Goal: Task Accomplishment & Management: Manage account settings

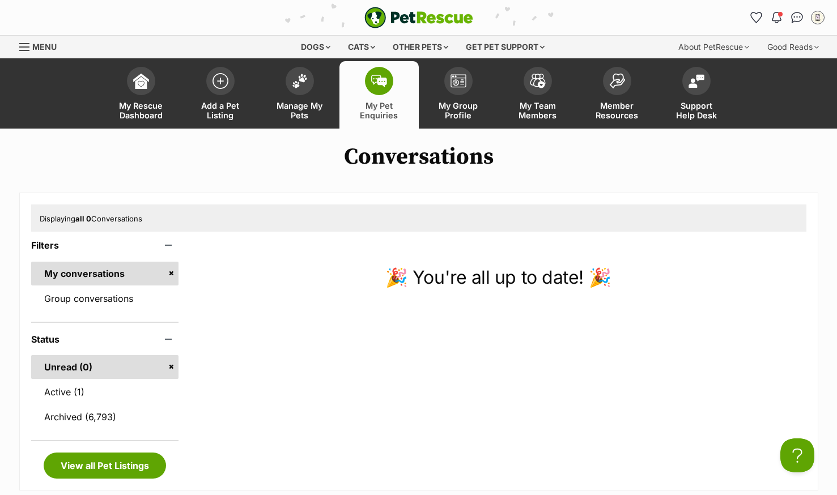
click at [288, 106] on span "Manage My Pets" at bounding box center [299, 110] width 51 height 19
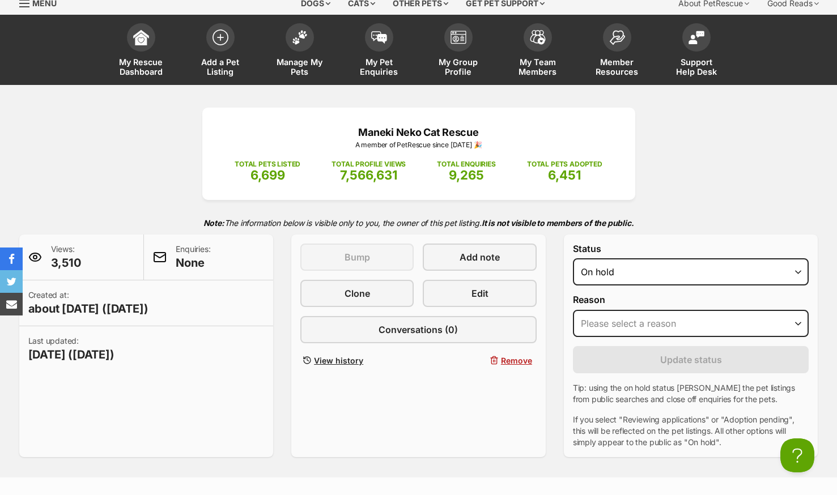
scroll to position [57, 0]
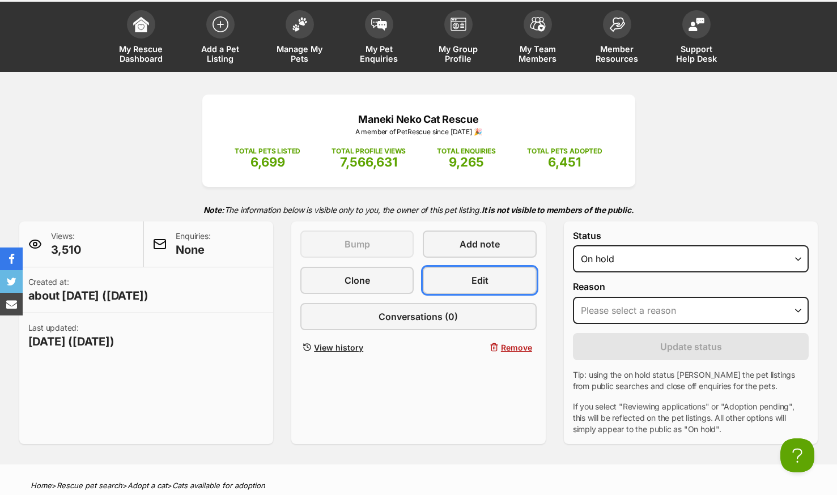
click at [489, 278] on link "Edit" at bounding box center [479, 280] width 113 height 27
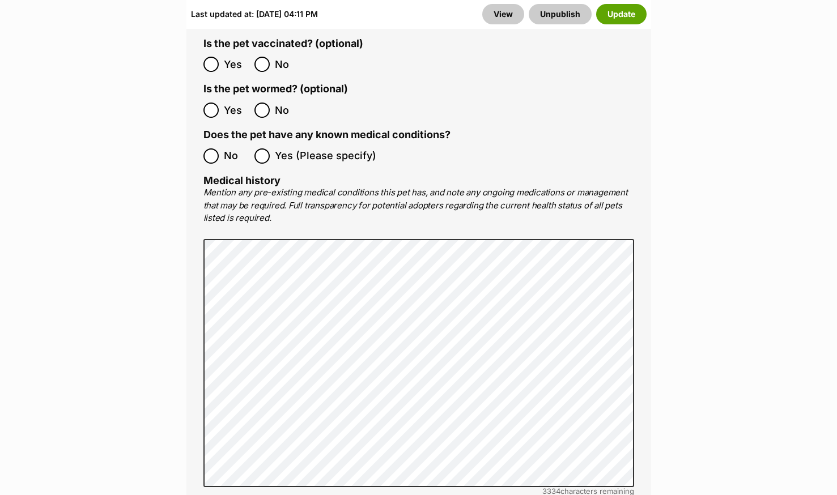
scroll to position [2549, 0]
click at [90, 151] on main "Edit Charlie - Located in [GEOGRAPHIC_DATA] Add or edit photos Add up to 9 phot…" at bounding box center [418, 165] width 837 height 5141
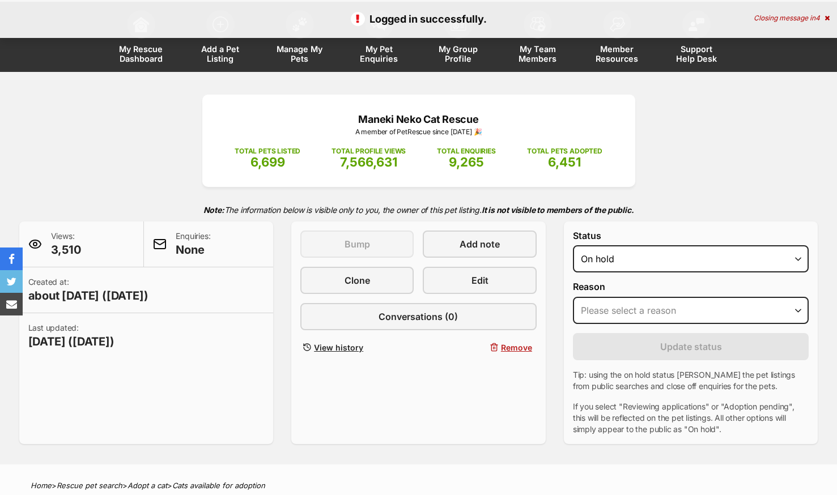
click at [377, 56] on span "My Pet Enquiries" at bounding box center [378, 53] width 51 height 19
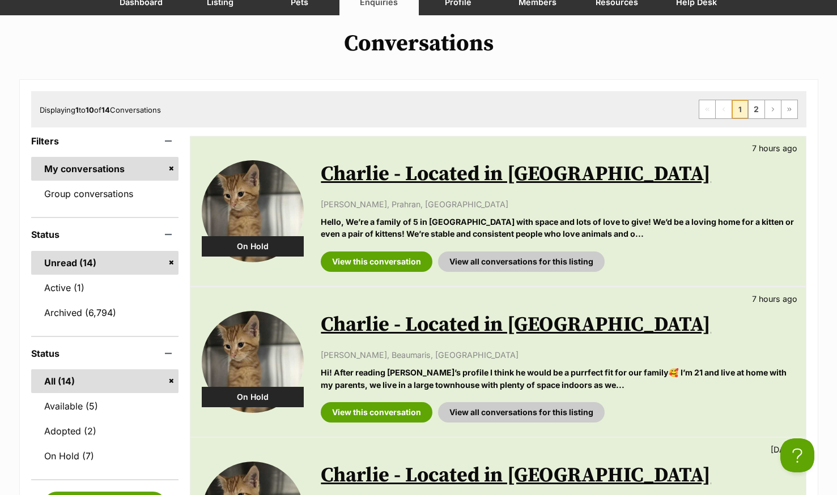
scroll to position [227, 0]
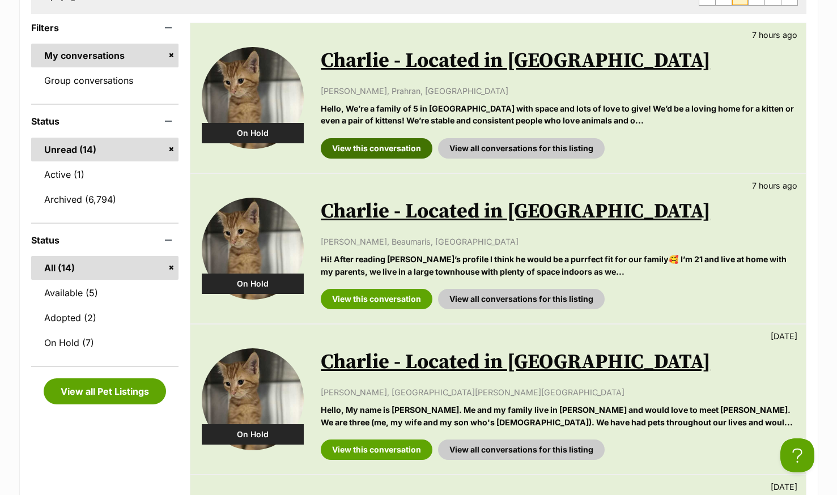
click at [371, 150] on link "View this conversation" at bounding box center [377, 148] width 112 height 20
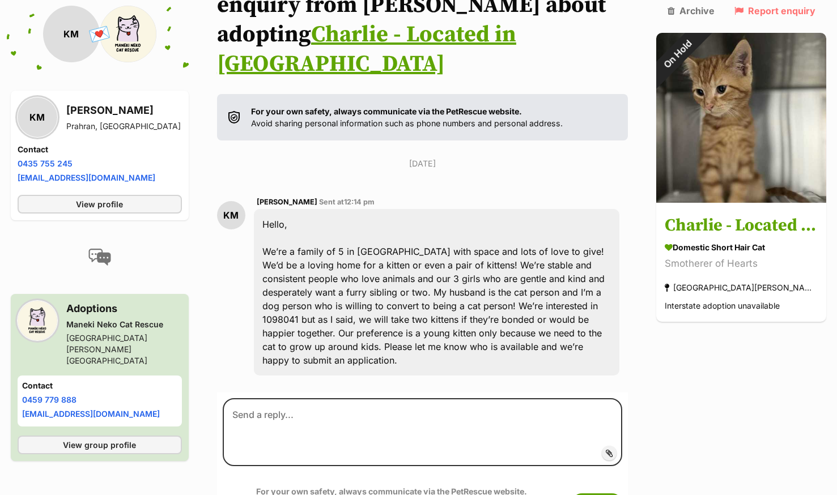
scroll to position [191, 0]
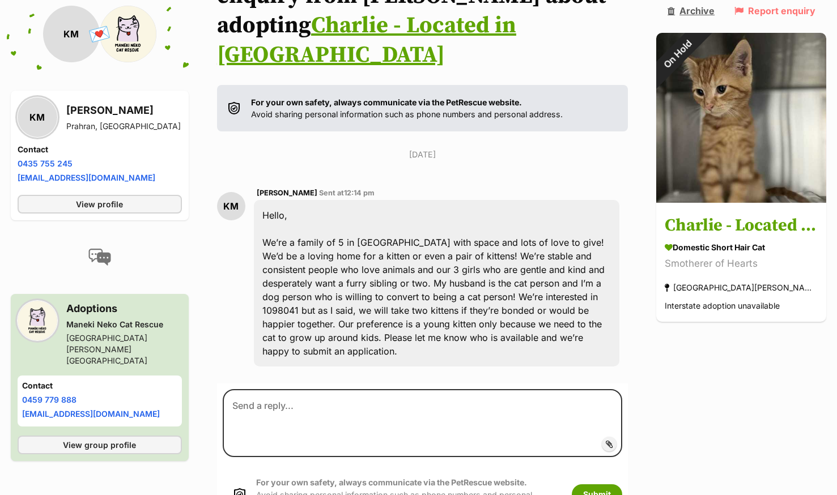
click at [689, 11] on link "Archive" at bounding box center [690, 11] width 47 height 10
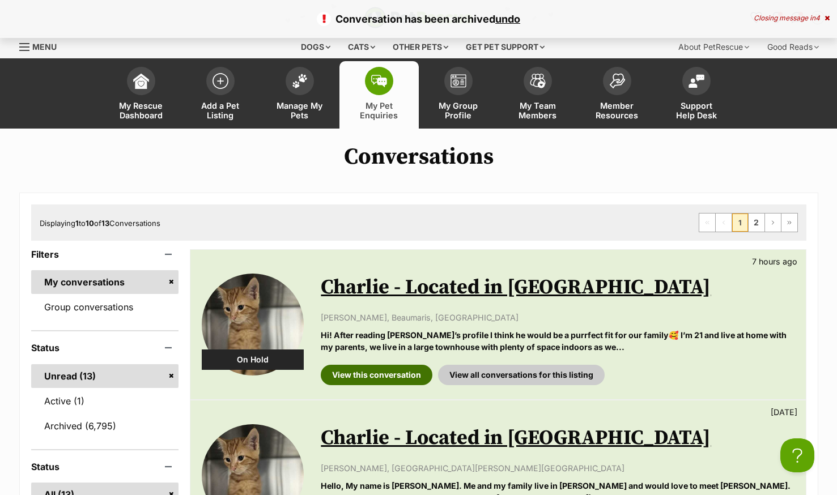
click at [368, 380] on link "View this conversation" at bounding box center [377, 375] width 112 height 20
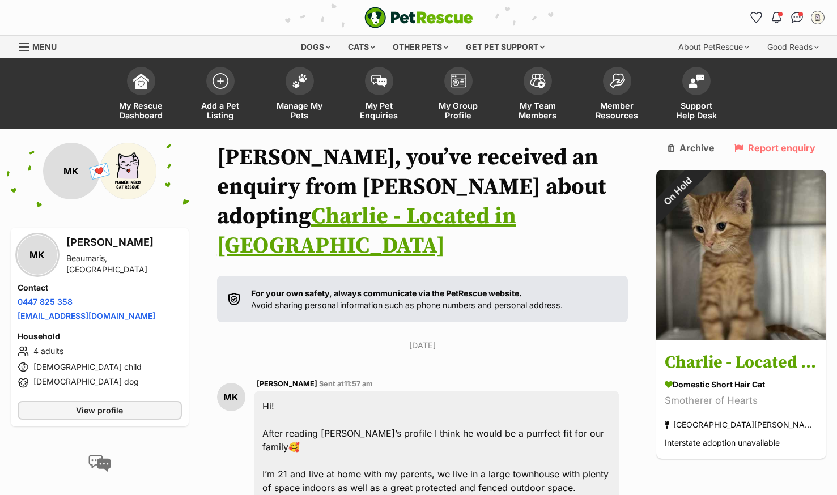
click at [690, 150] on link "Archive" at bounding box center [690, 148] width 47 height 10
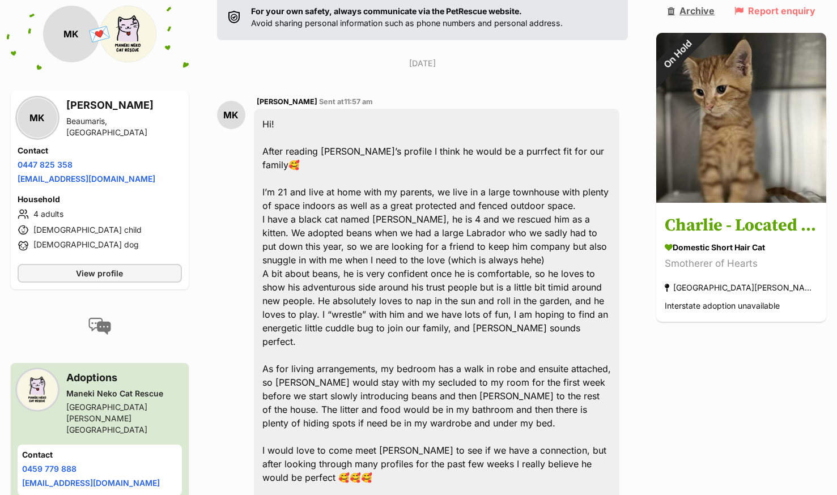
scroll to position [300, 0]
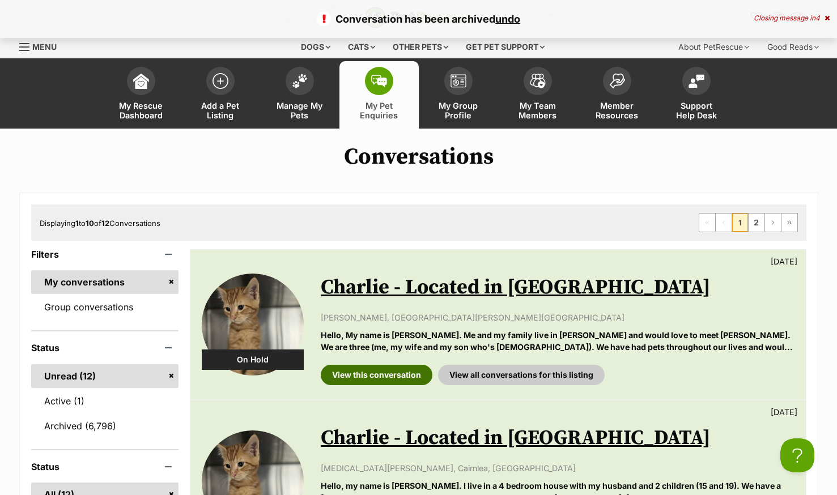
click at [339, 381] on link "View this conversation" at bounding box center [377, 375] width 112 height 20
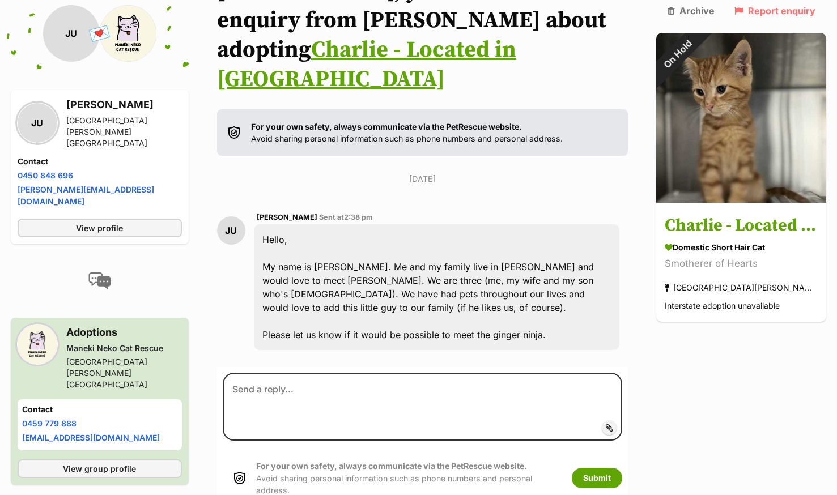
scroll to position [171, 0]
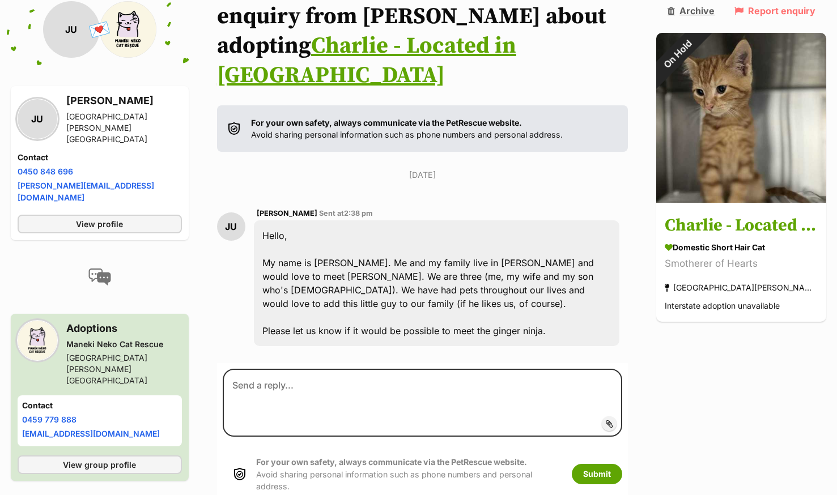
click at [687, 9] on link "Archive" at bounding box center [690, 11] width 47 height 10
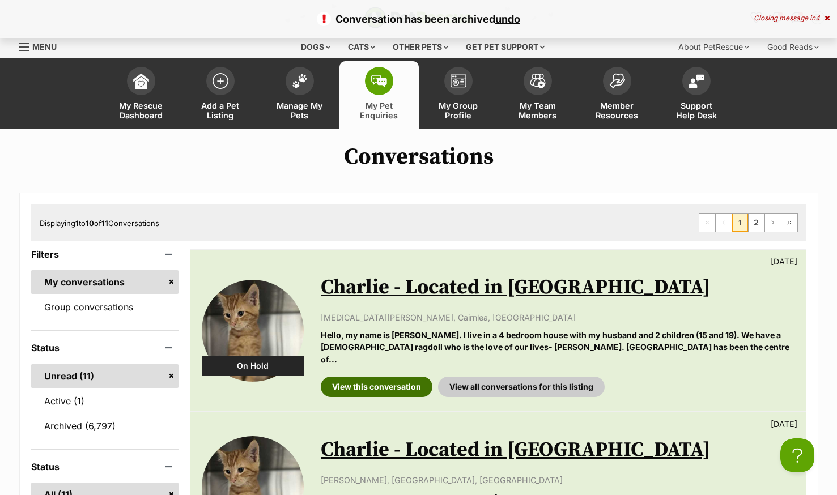
click at [363, 377] on link "View this conversation" at bounding box center [377, 387] width 112 height 20
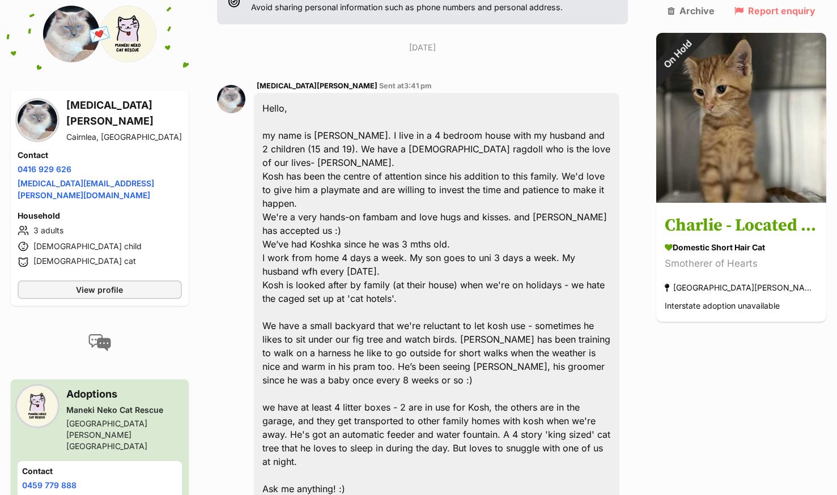
scroll to position [306, 0]
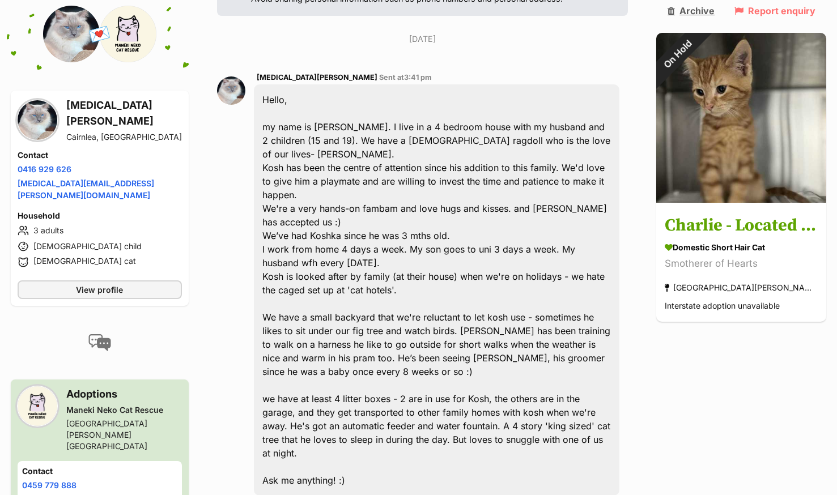
click at [693, 7] on link "Archive" at bounding box center [690, 11] width 47 height 10
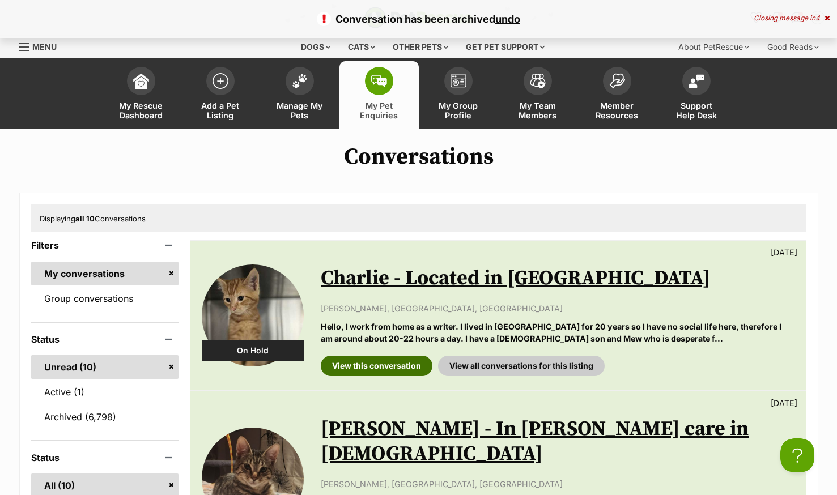
click at [368, 367] on link "View this conversation" at bounding box center [377, 366] width 112 height 20
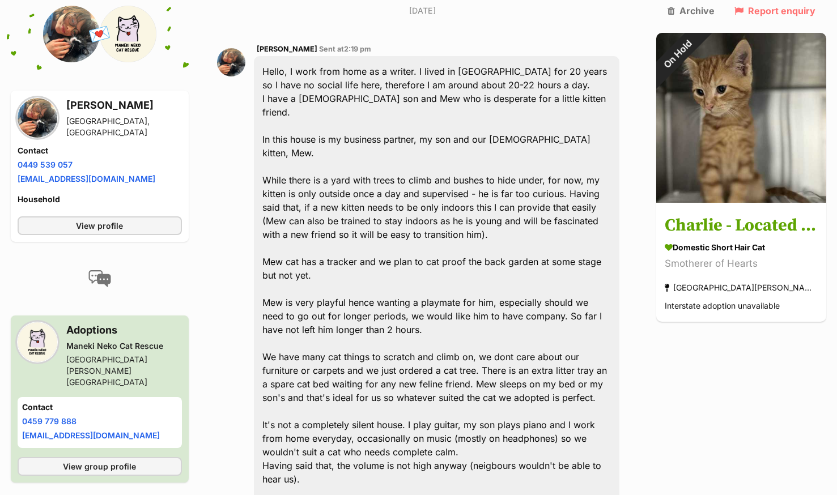
scroll to position [361, 0]
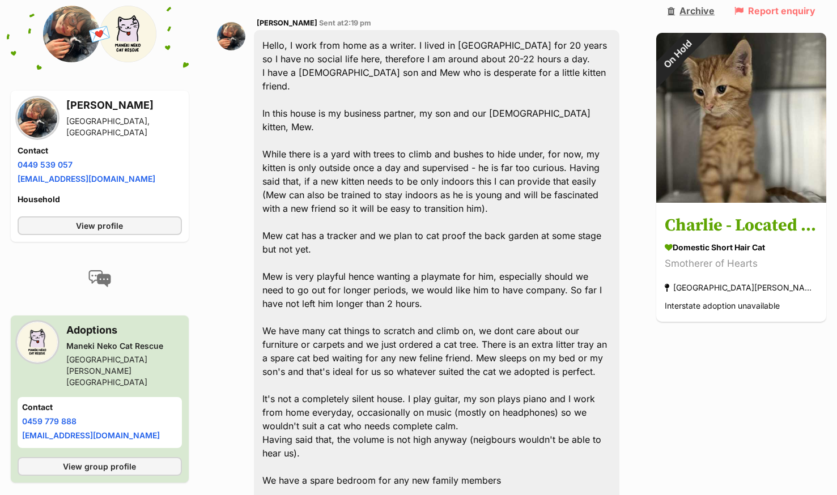
click at [685, 11] on link "Archive" at bounding box center [690, 11] width 47 height 10
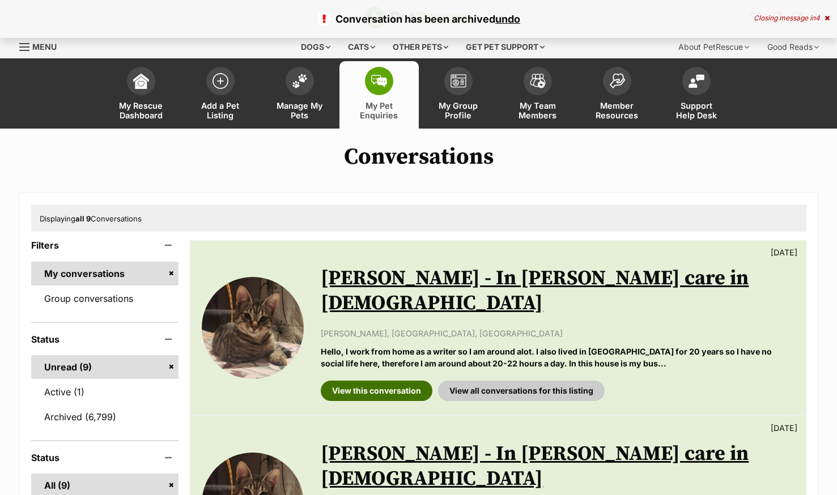
click at [372, 381] on link "View this conversation" at bounding box center [377, 391] width 112 height 20
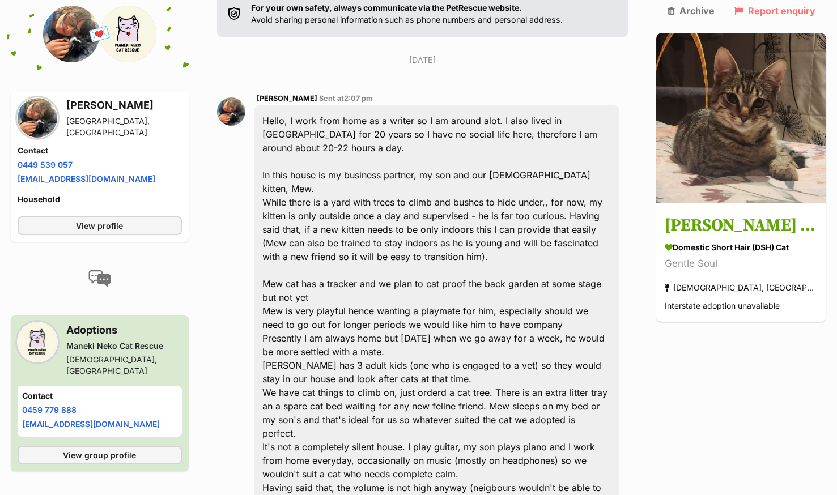
scroll to position [340, 0]
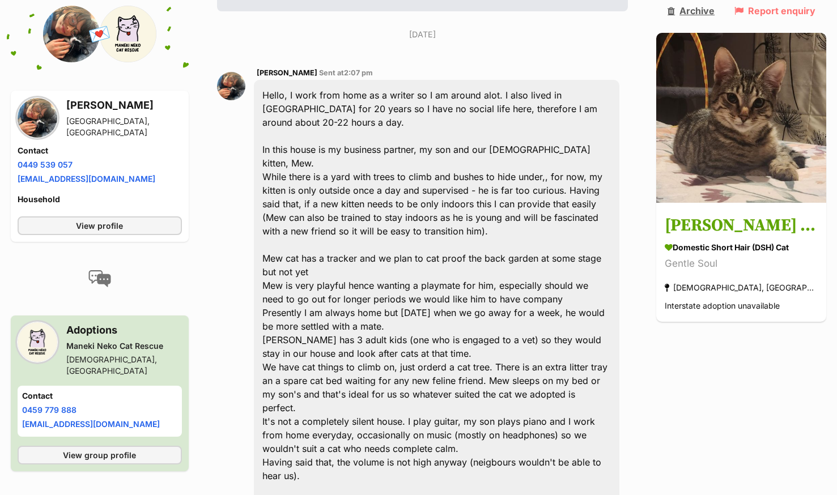
click at [681, 14] on link "Archive" at bounding box center [690, 11] width 47 height 10
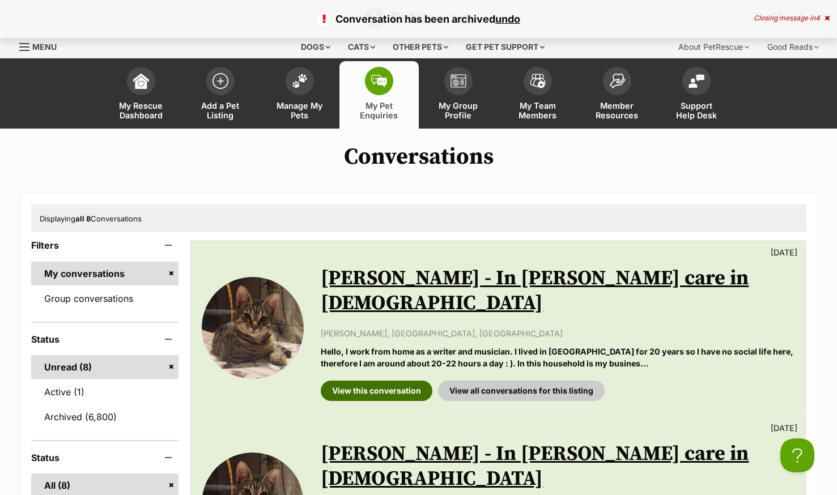
click at [368, 381] on link "View this conversation" at bounding box center [377, 391] width 112 height 20
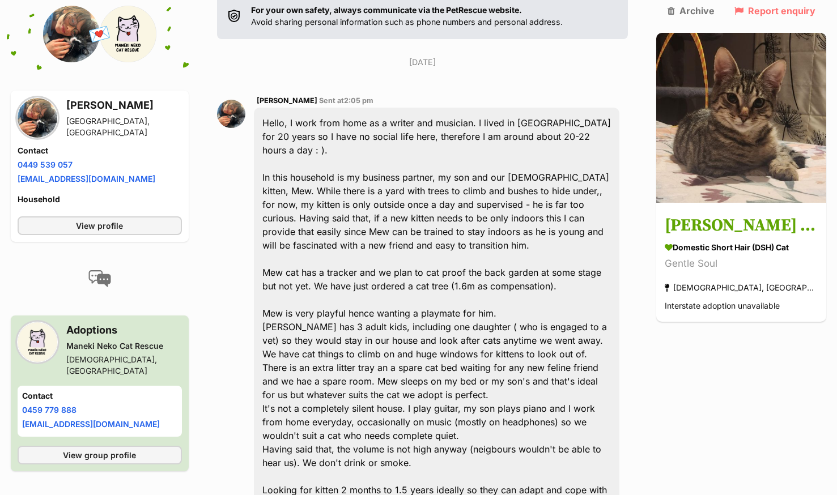
scroll to position [320, 0]
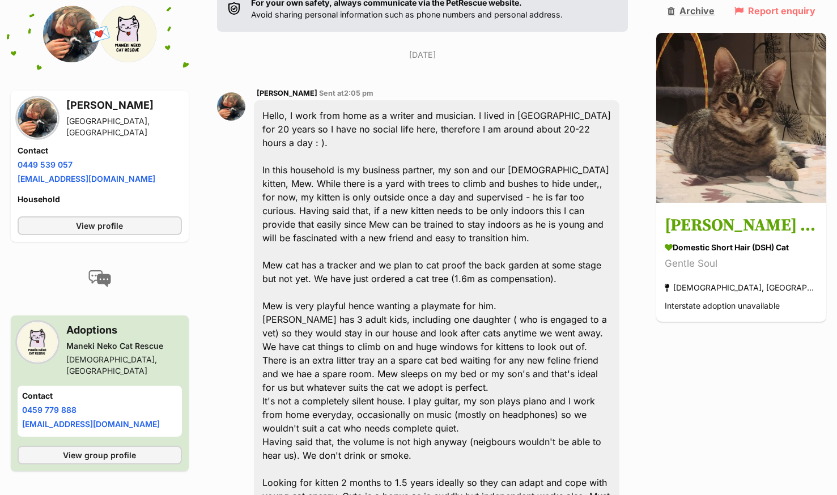
click at [683, 10] on link "Archive" at bounding box center [690, 11] width 47 height 10
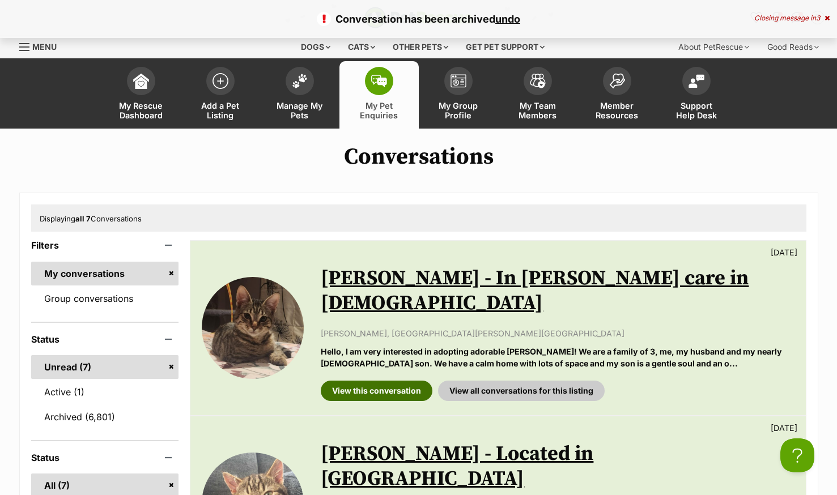
click at [377, 381] on link "View this conversation" at bounding box center [377, 391] width 112 height 20
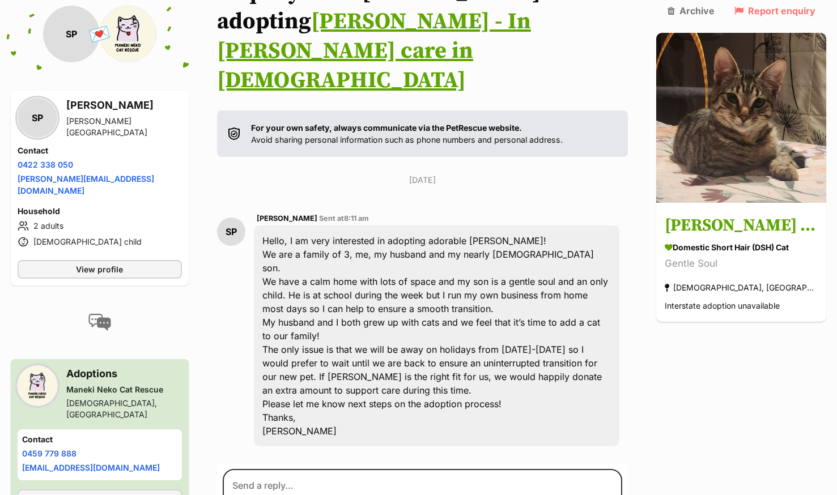
scroll to position [211, 0]
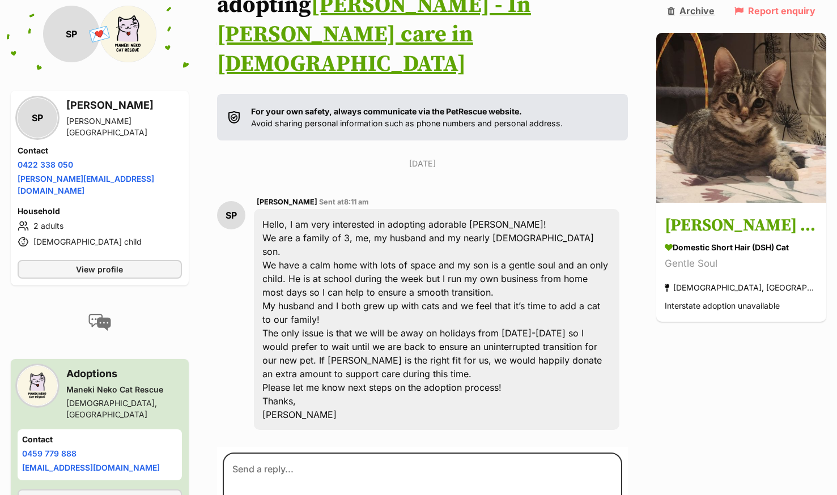
click at [690, 12] on link "Archive" at bounding box center [690, 11] width 47 height 10
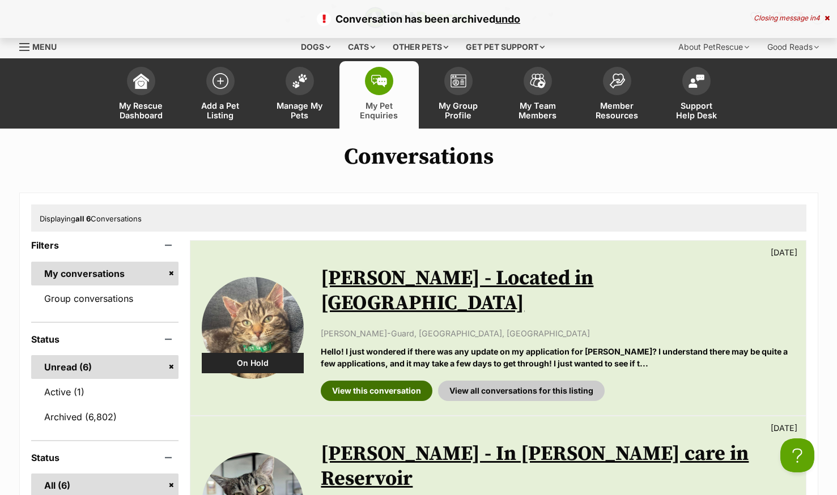
click at [356, 381] on link "View this conversation" at bounding box center [377, 391] width 112 height 20
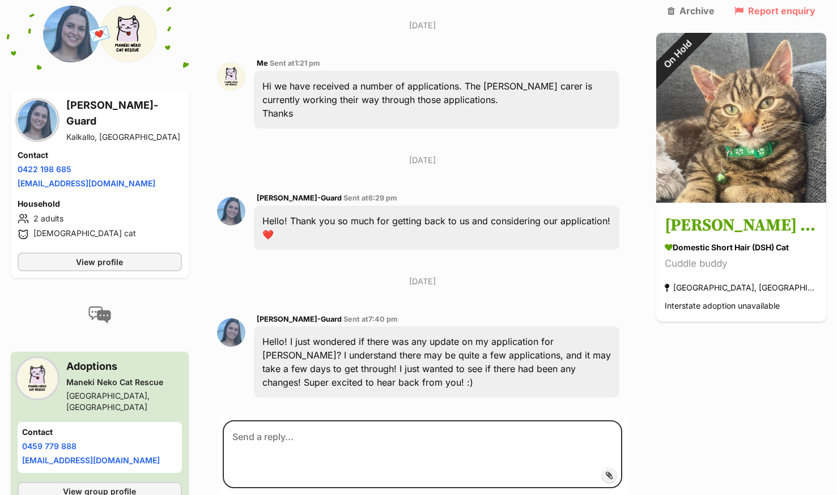
scroll to position [917, 0]
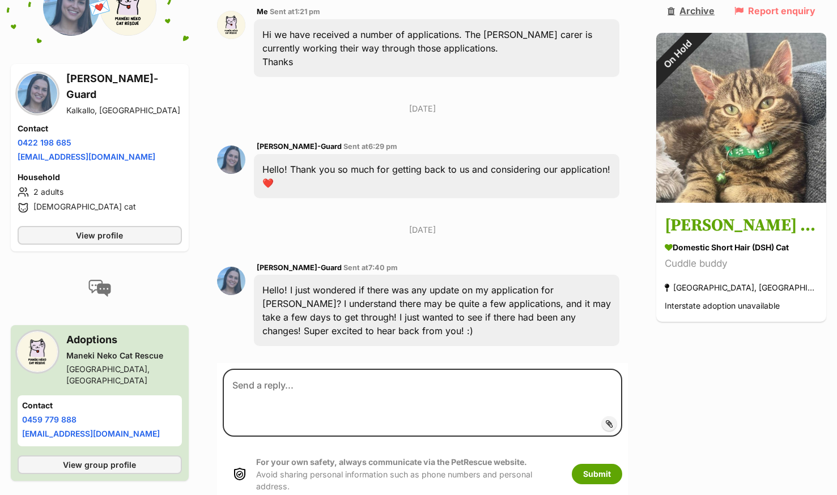
click at [704, 8] on link "Archive" at bounding box center [690, 11] width 47 height 10
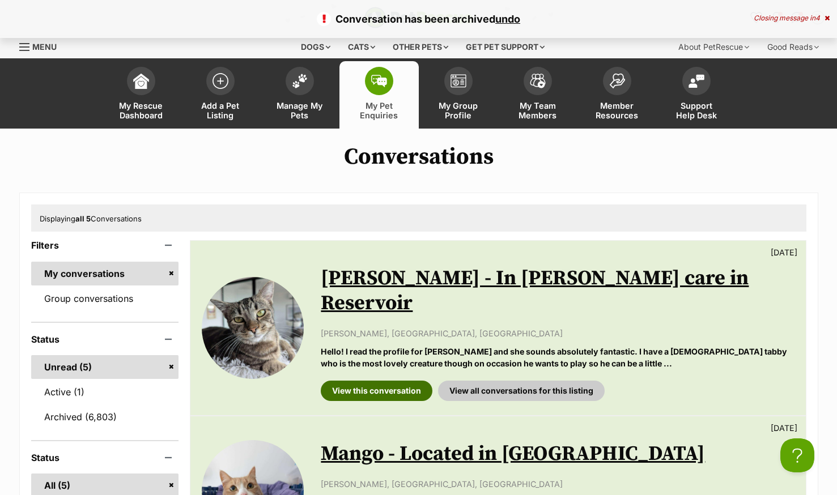
click at [336, 381] on link "View this conversation" at bounding box center [377, 391] width 112 height 20
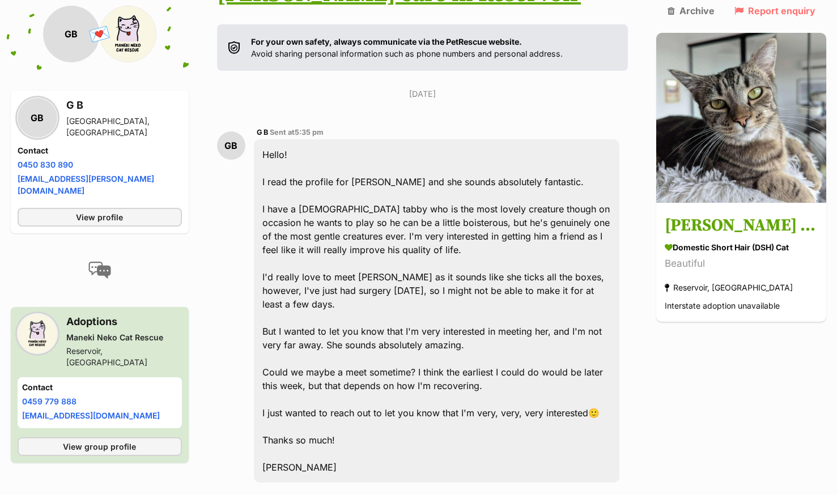
scroll to position [272, 0]
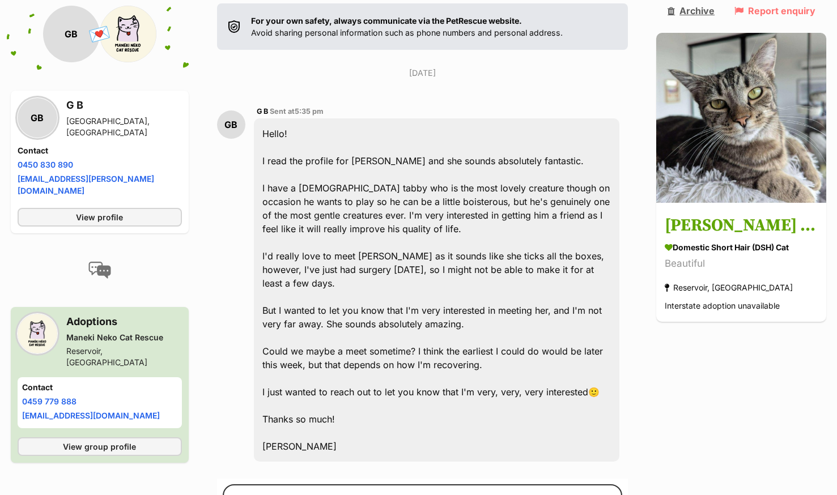
click at [698, 8] on link "Archive" at bounding box center [690, 11] width 47 height 10
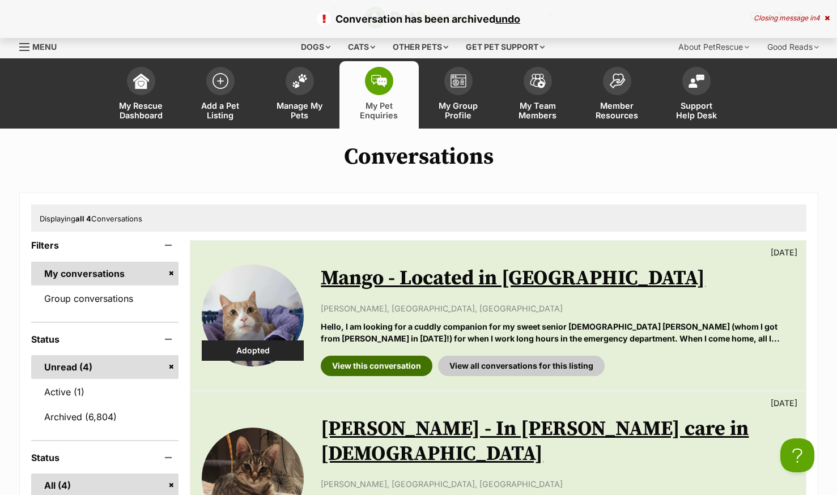
click at [363, 367] on link "View this conversation" at bounding box center [377, 366] width 112 height 20
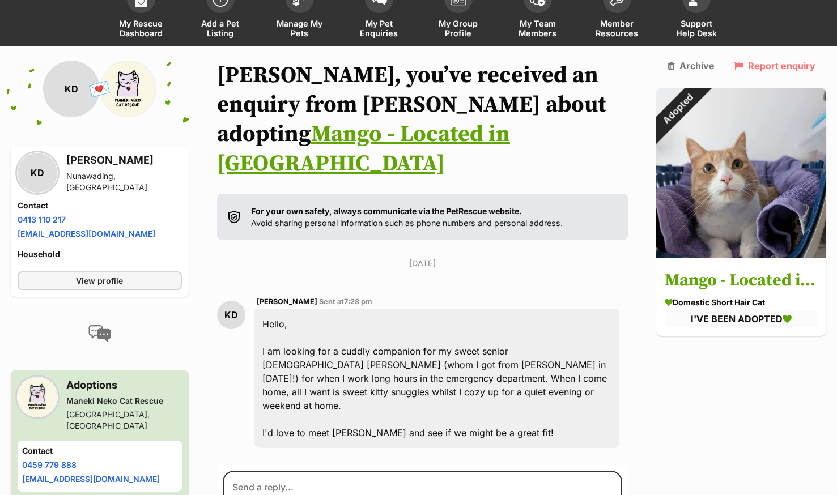
click at [689, 249] on link "Adopted" at bounding box center [741, 254] width 170 height 11
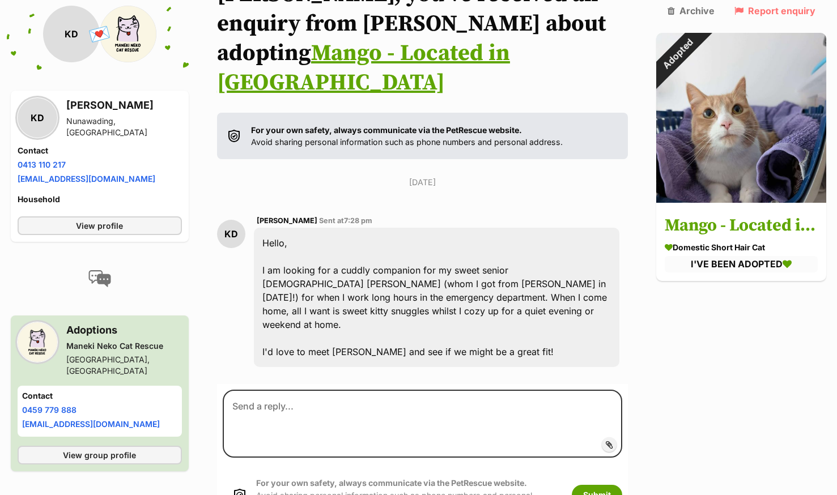
scroll to position [171, 0]
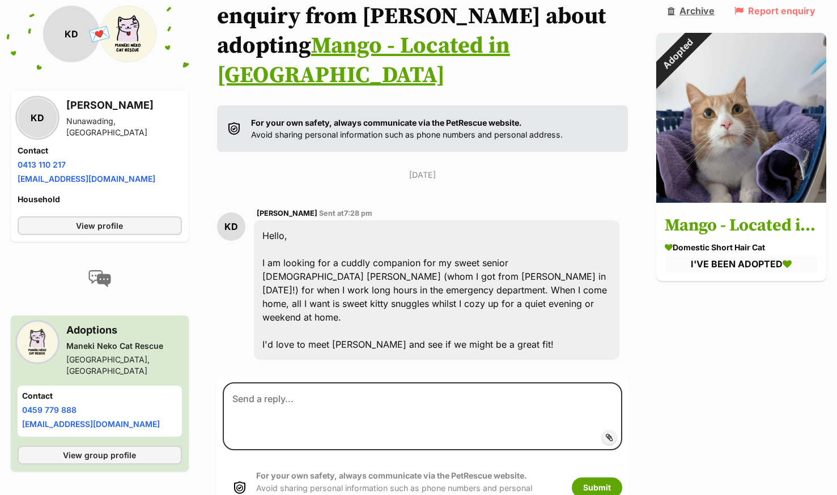
click at [691, 10] on link "Archive" at bounding box center [690, 11] width 47 height 10
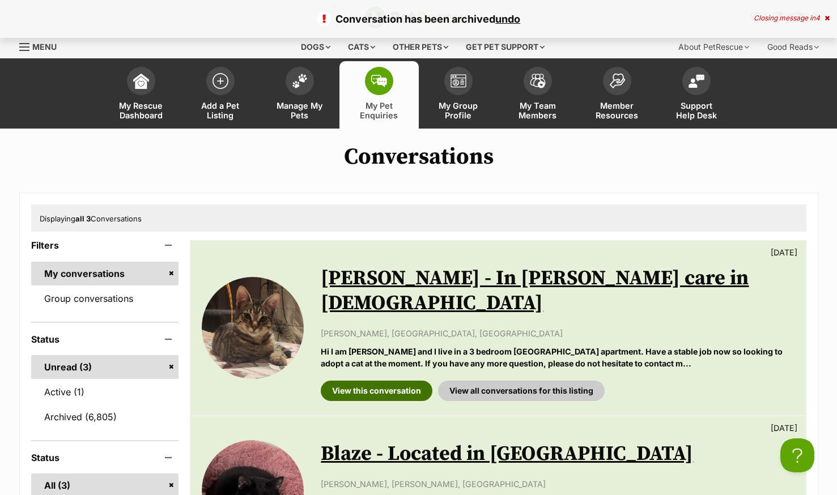
click at [353, 381] on link "View this conversation" at bounding box center [377, 391] width 112 height 20
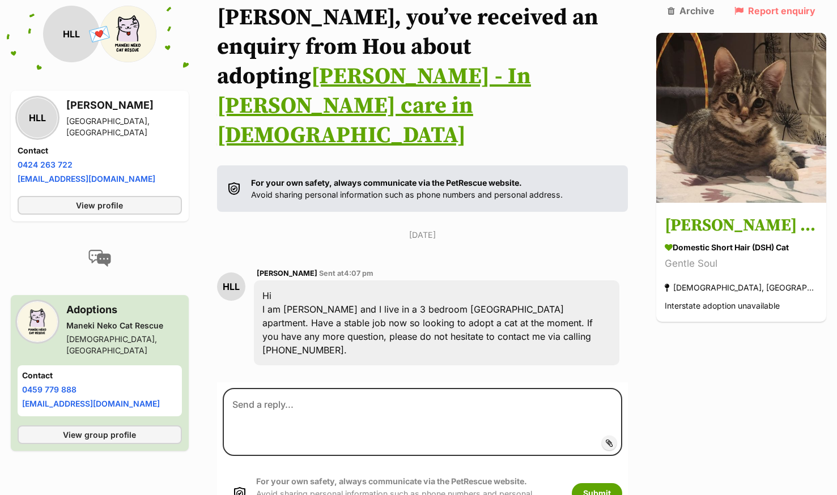
scroll to position [143, 0]
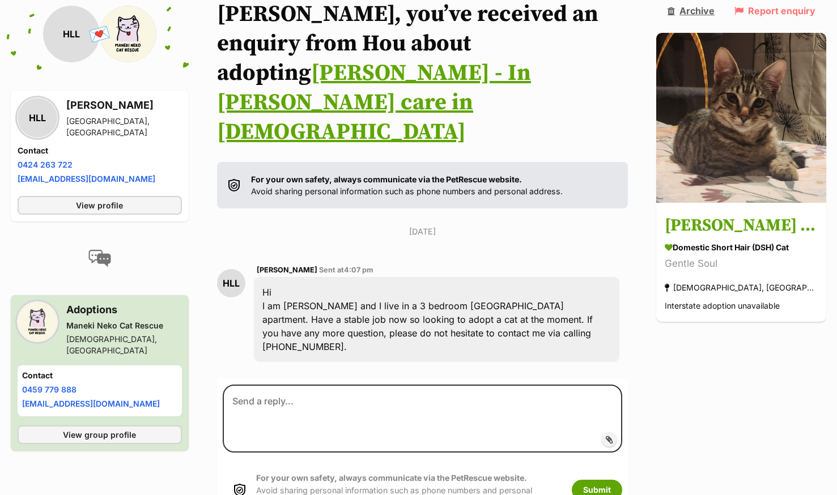
click at [696, 12] on link "Archive" at bounding box center [690, 11] width 47 height 10
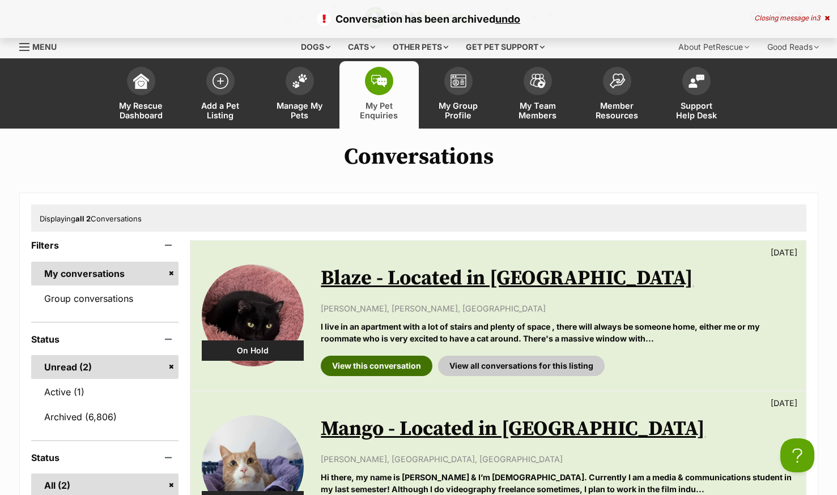
click at [345, 369] on link "View this conversation" at bounding box center [377, 366] width 112 height 20
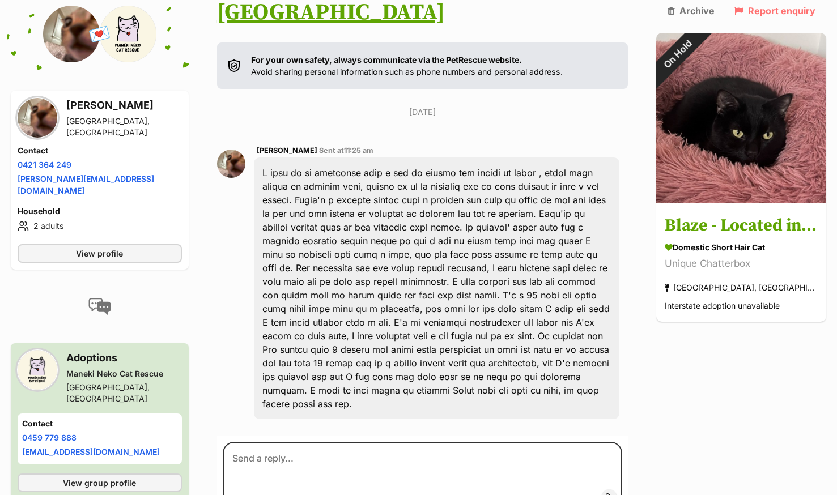
scroll to position [238, 0]
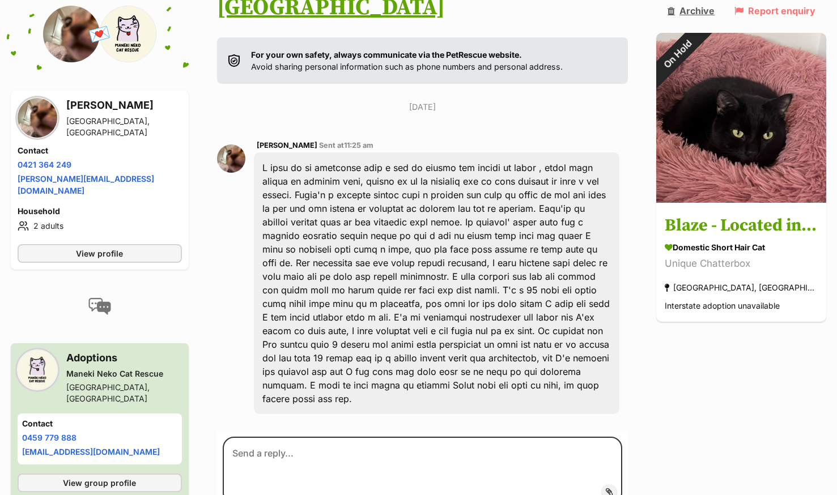
click at [695, 6] on link "Archive" at bounding box center [690, 11] width 47 height 10
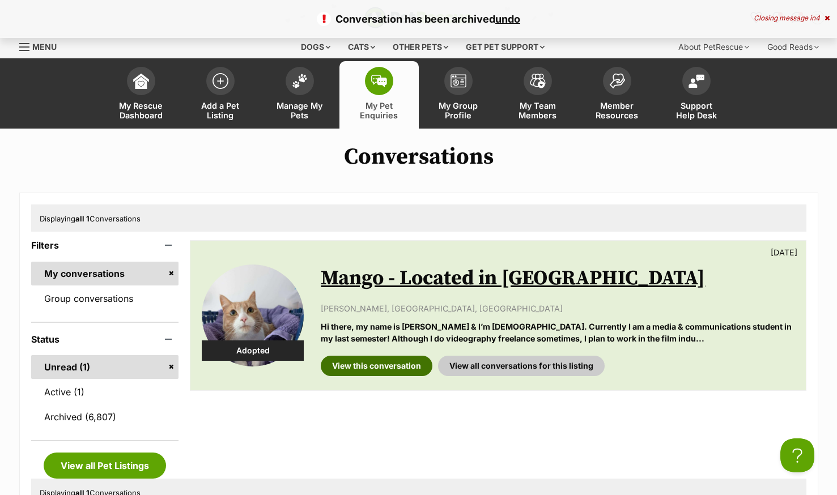
click at [380, 367] on link "View this conversation" at bounding box center [377, 366] width 112 height 20
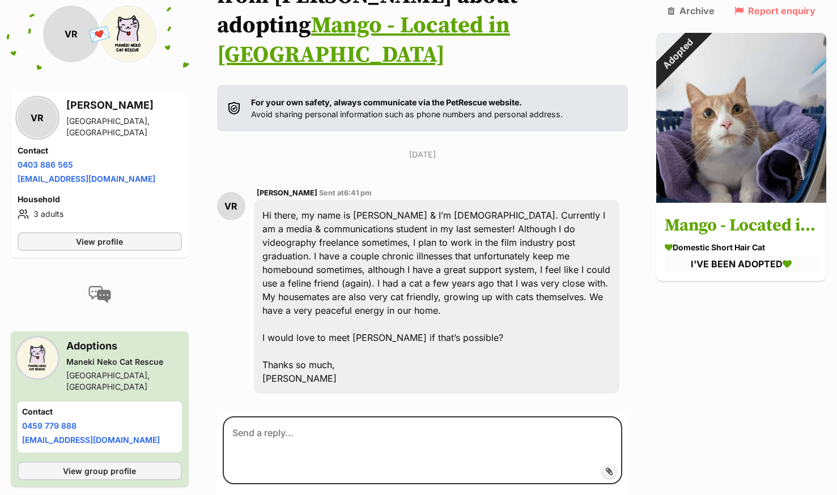
scroll to position [204, 0]
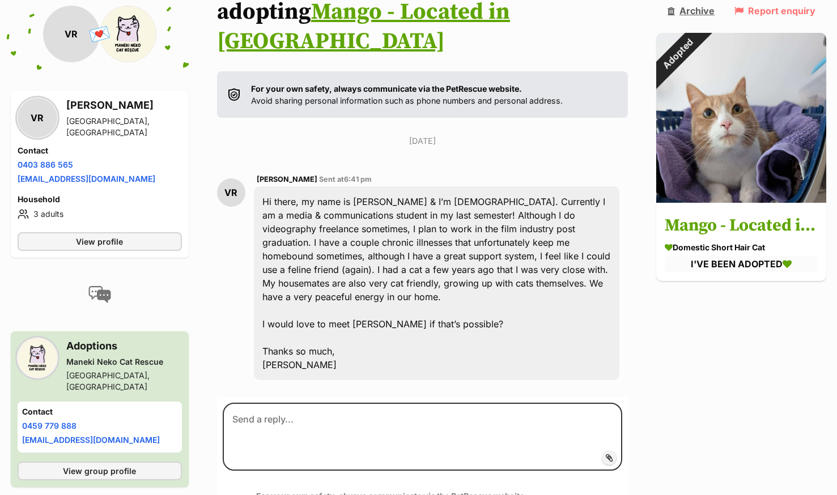
click at [689, 15] on link "Archive" at bounding box center [690, 11] width 47 height 10
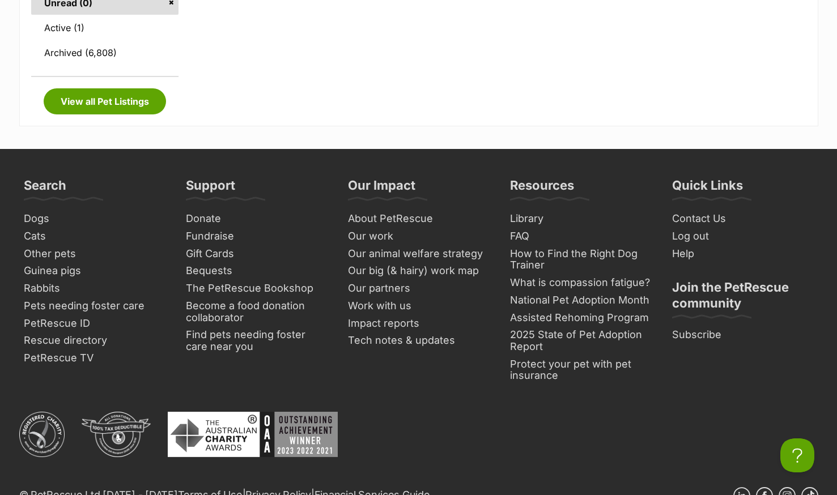
scroll to position [397, 0]
